Goal: Navigation & Orientation: Understand site structure

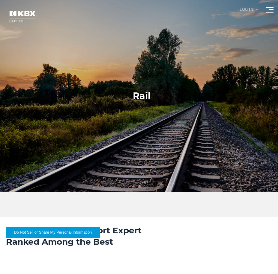
click at [158, 171] on div at bounding box center [141, 96] width 283 height 192
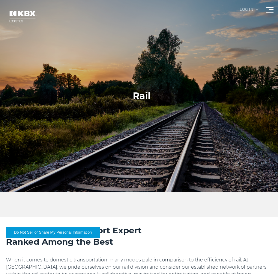
click at [184, 150] on div at bounding box center [141, 96] width 283 height 192
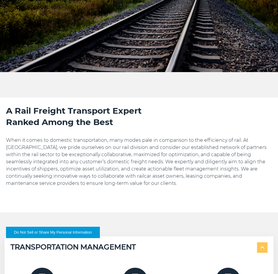
scroll to position [150, 0]
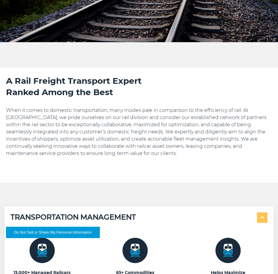
click at [102, 169] on div "A Rail Freight Transport Expert Ranked Among the Best When it comes to domestic…" at bounding box center [139, 129] width 266 height 108
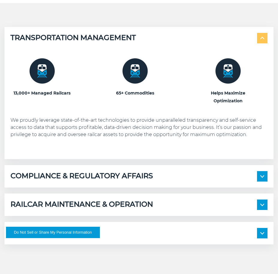
scroll to position [359, 0]
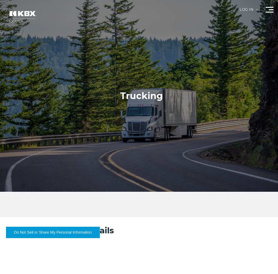
click at [141, 143] on div at bounding box center [141, 96] width 283 height 192
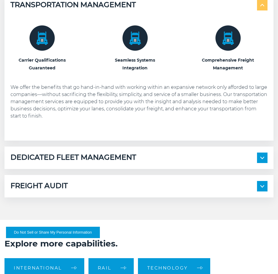
scroll to position [359, 0]
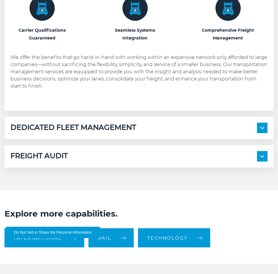
click at [263, 126] on span at bounding box center [262, 128] width 10 height 10
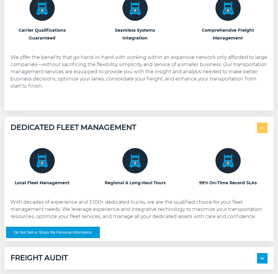
click at [150, 188] on div "Local Fleet Management Regional & Long-Haul Tours 99% On-Time Record SLAs" at bounding box center [138, 184] width 257 height 102
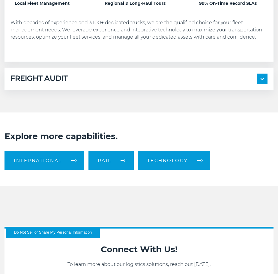
scroll to position [569, 0]
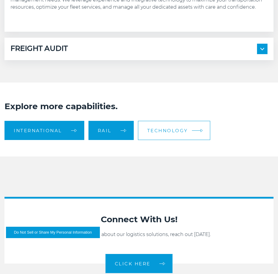
click at [169, 131] on span "Technology" at bounding box center [167, 131] width 41 height 4
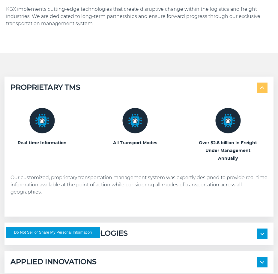
scroll to position [270, 0]
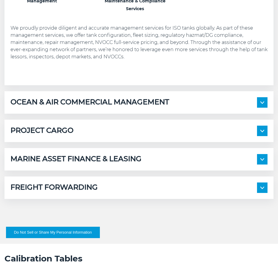
scroll to position [419, 0]
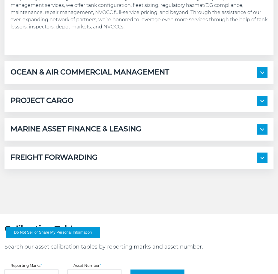
click at [261, 157] on img at bounding box center [262, 158] width 4 height 2
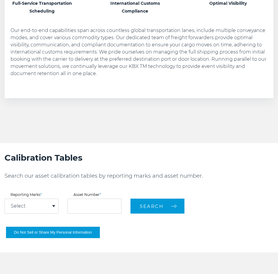
scroll to position [659, 0]
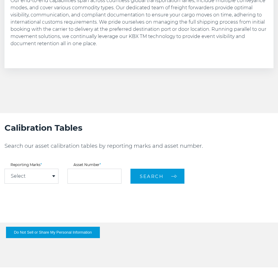
click at [54, 176] on span at bounding box center [53, 177] width 3 height 2
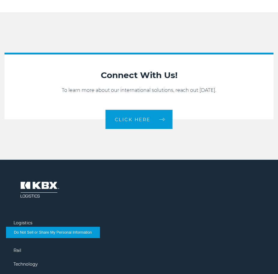
scroll to position [1078, 0]
